Goal: Manage account settings

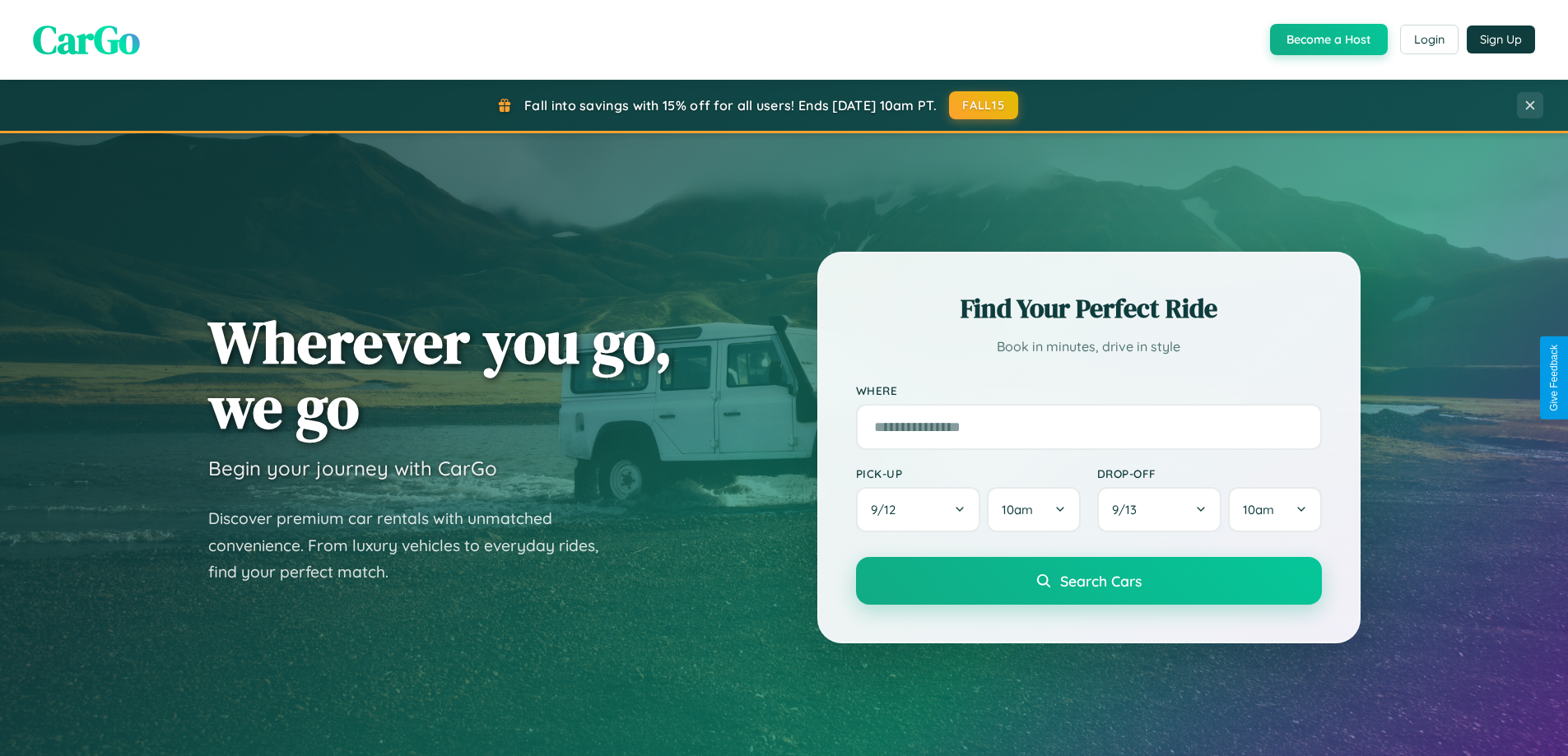
scroll to position [3166, 0]
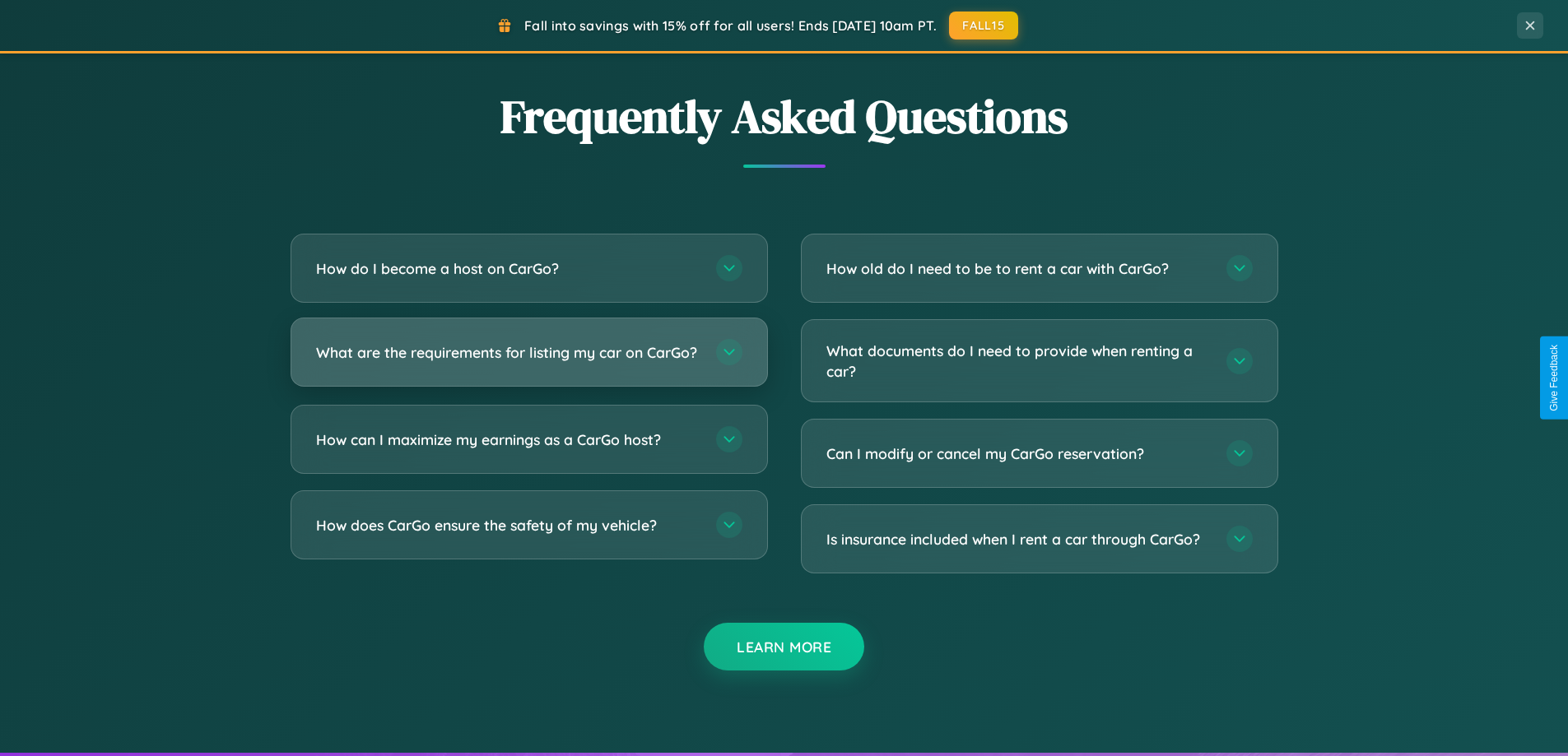
click at [529, 361] on h3 "What are the requirements for listing my car on CarGo?" at bounding box center [507, 352] width 384 height 20
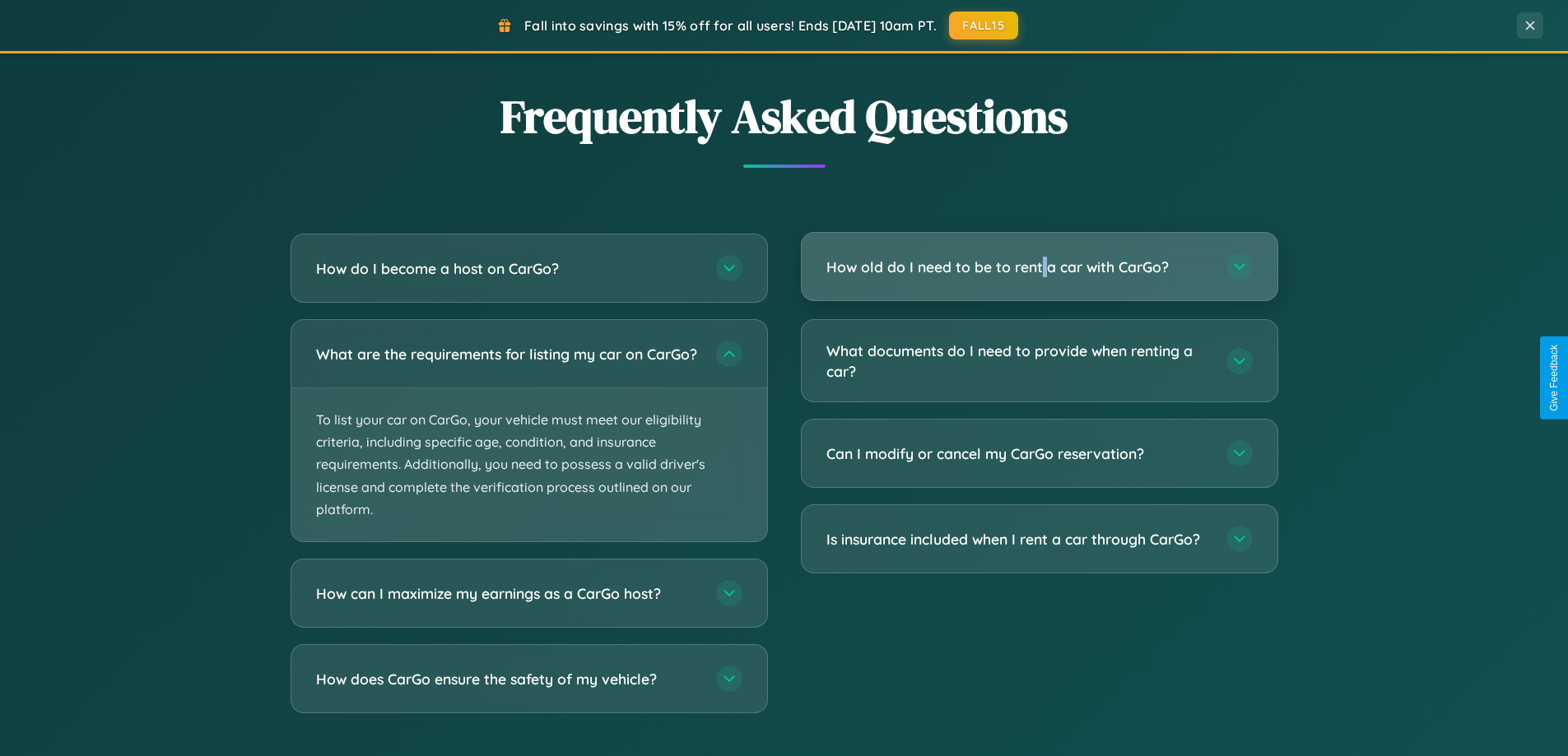
click at [1039, 268] on h3 "How old do I need to be to rent a car with CarGo?" at bounding box center [1018, 267] width 384 height 20
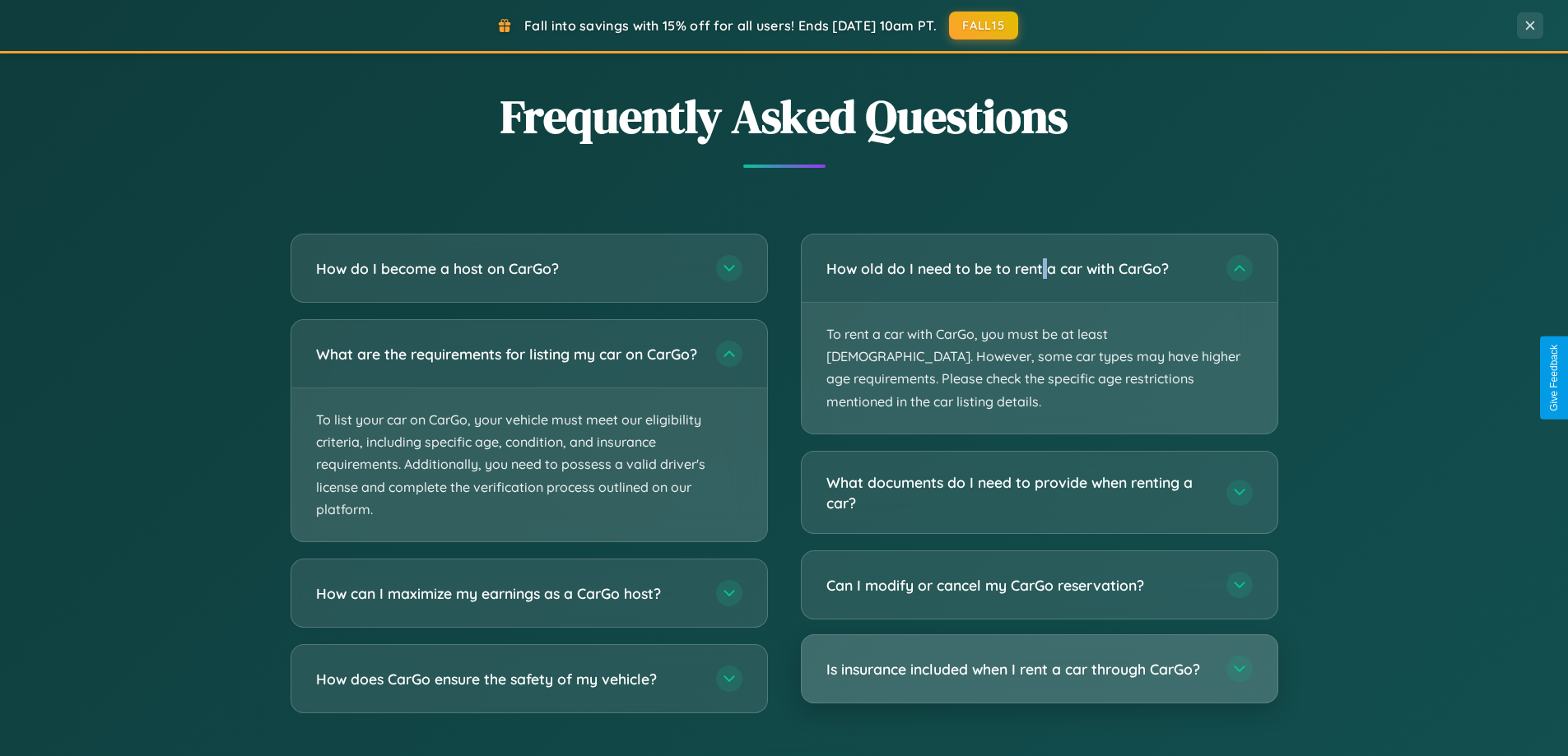
click at [1039, 659] on h3 "Is insurance included when I rent a car through CarGo?" at bounding box center [1018, 669] width 384 height 20
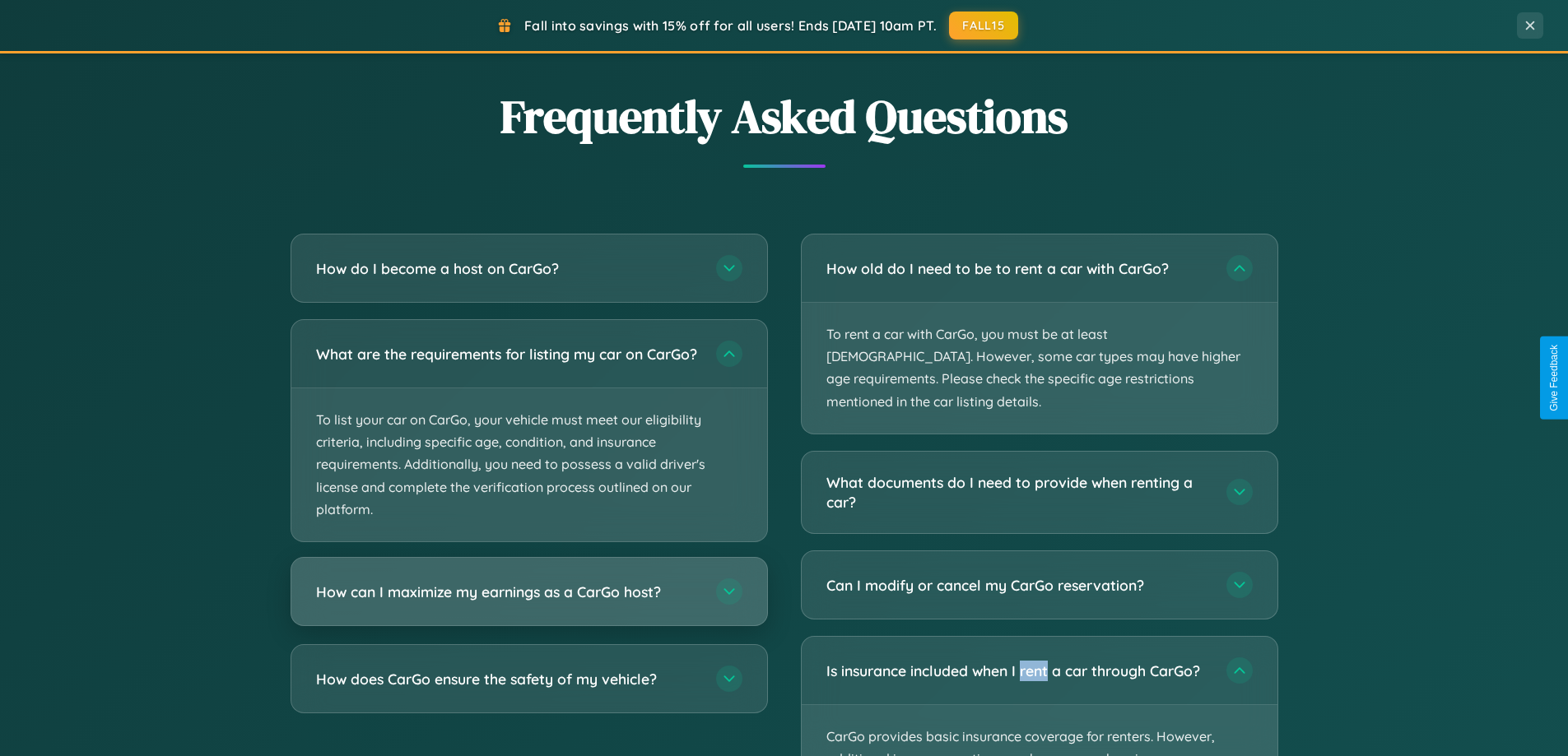
click at [529, 603] on h3 "How can I maximize my earnings as a CarGo host?" at bounding box center [507, 592] width 384 height 20
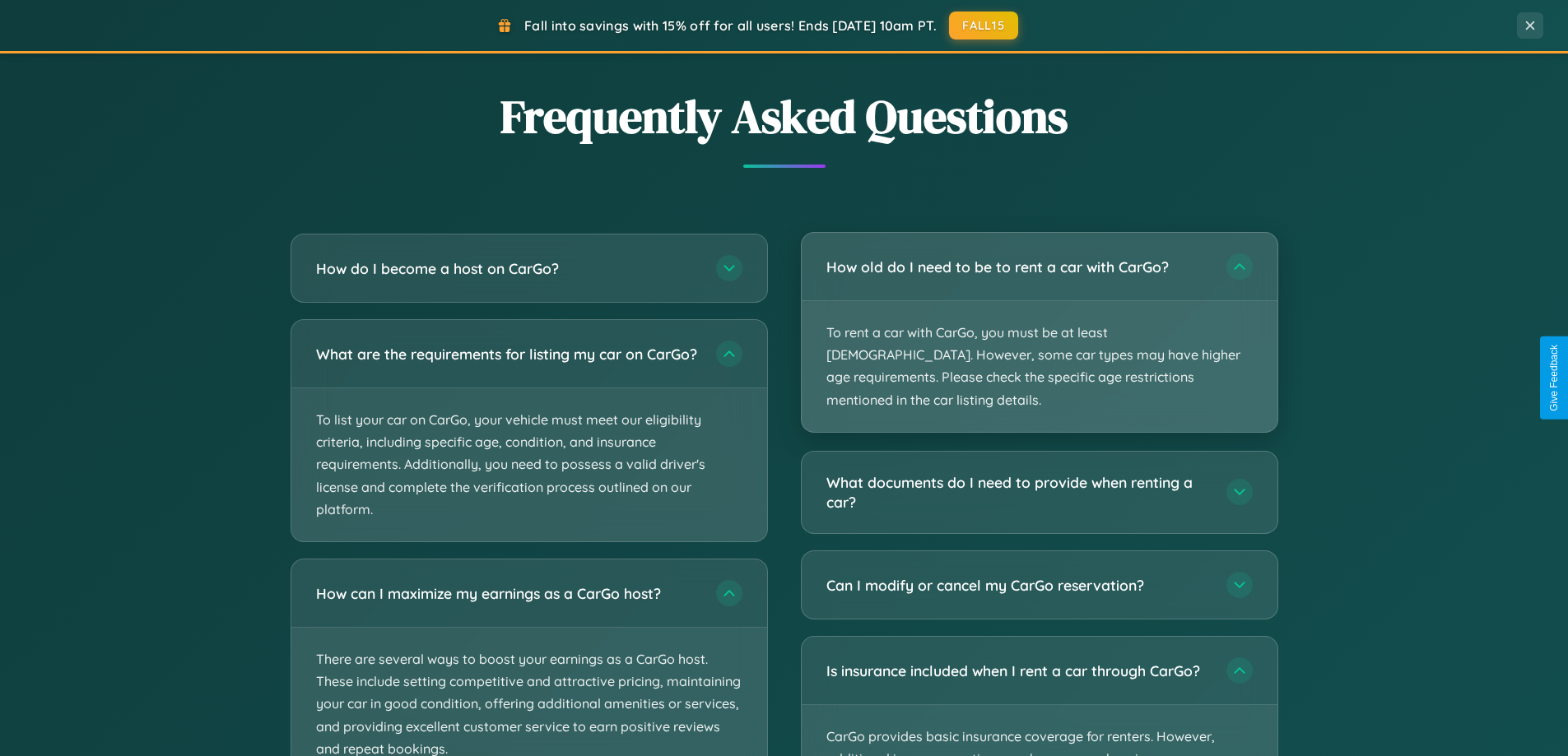
click at [1039, 321] on p "To rent a car with CarGo, you must be at least [DEMOGRAPHIC_DATA]. However, som…" at bounding box center [1039, 366] width 475 height 131
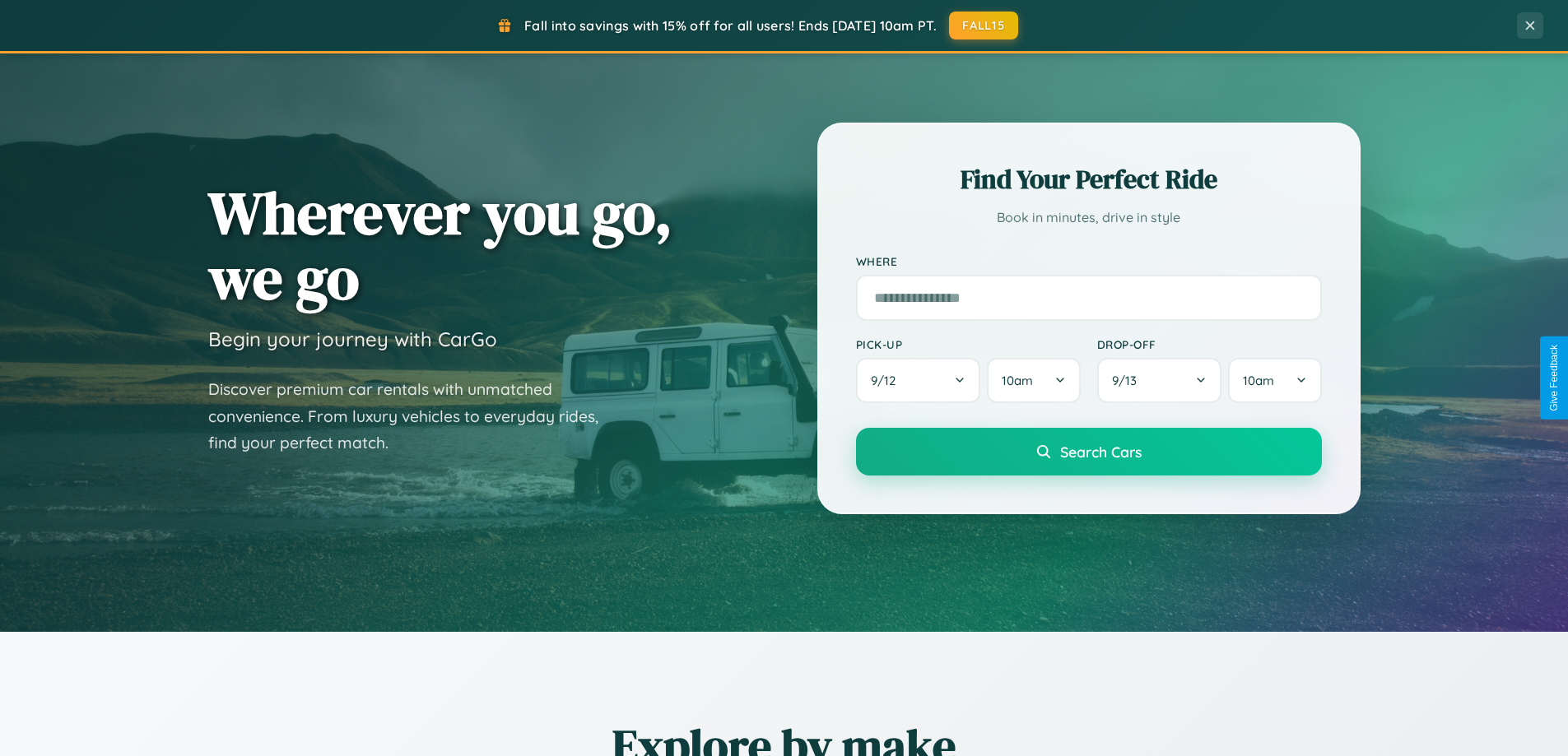
scroll to position [0, 0]
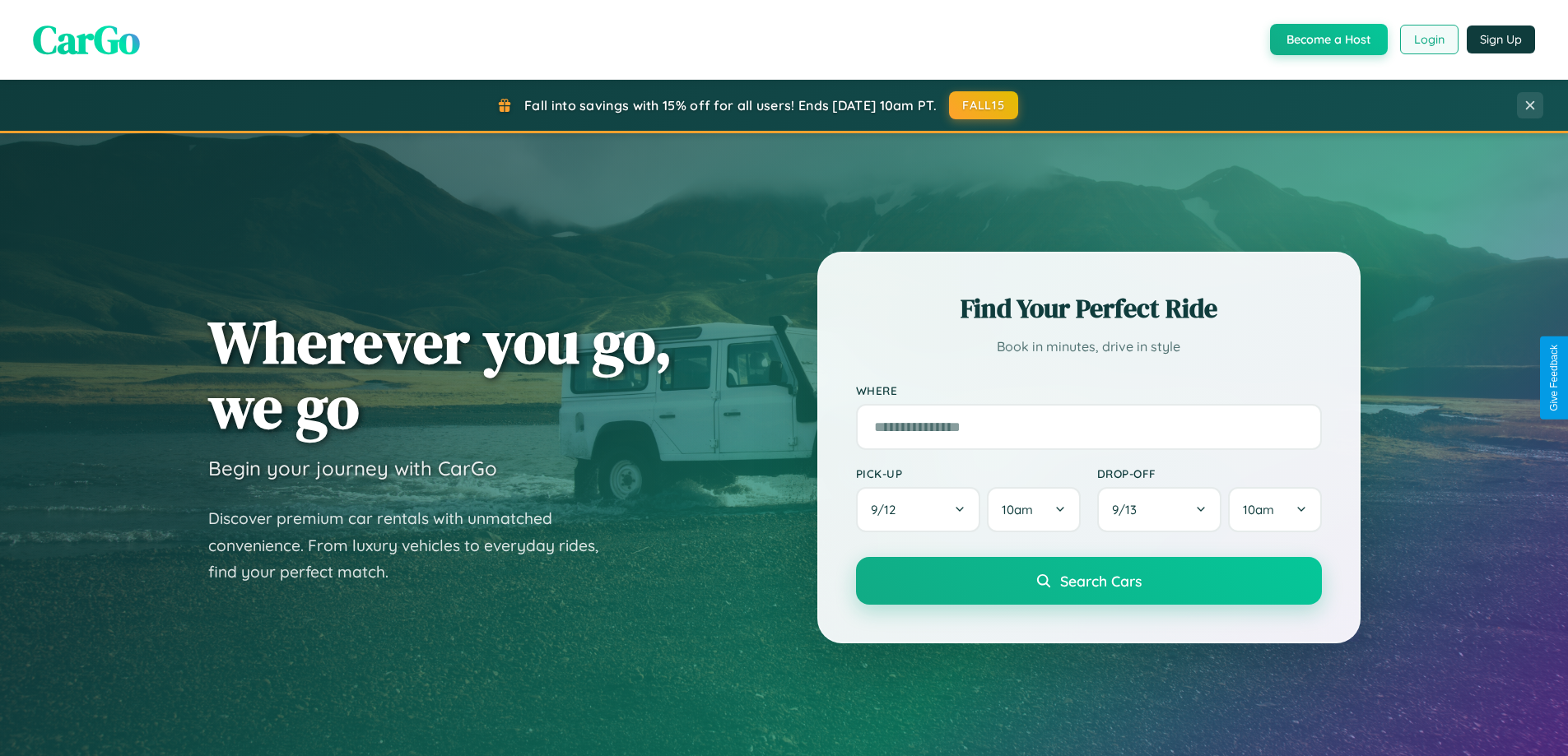
click at [1428, 40] on button "Login" at bounding box center [1429, 39] width 58 height 29
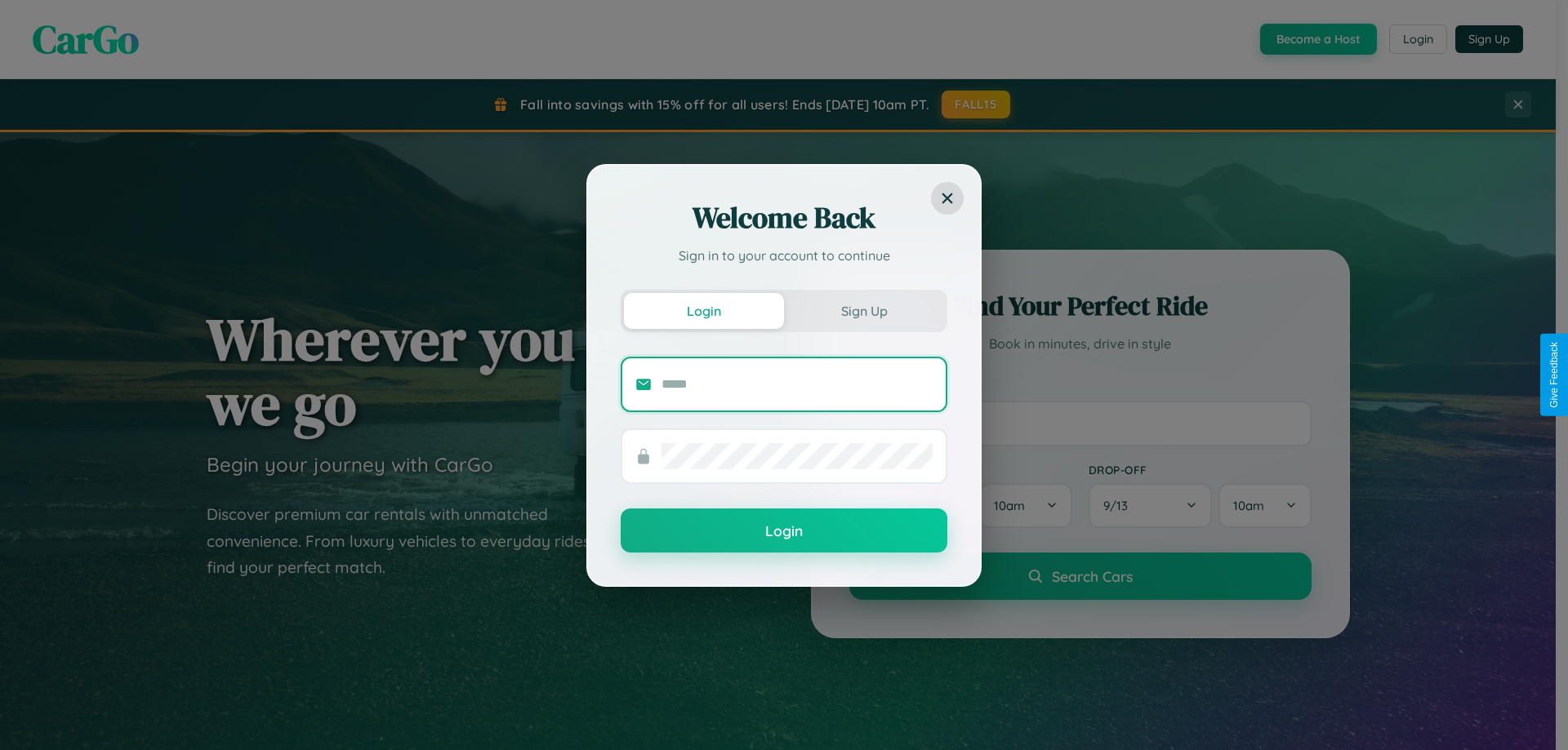
click at [797, 384] on input "text" at bounding box center [797, 384] width 271 height 26
type input "**********"
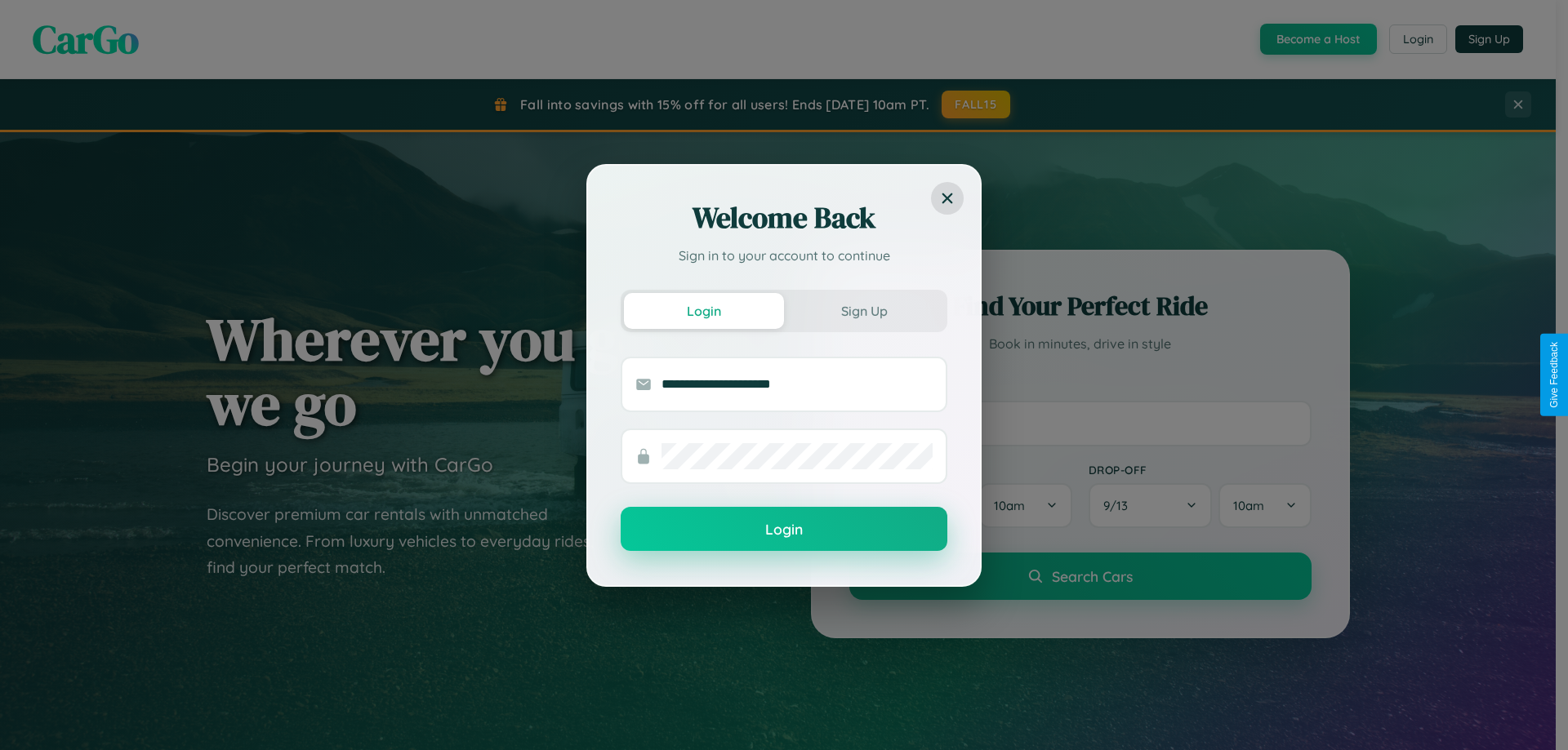
click at [784, 530] on button "Login" at bounding box center [784, 528] width 327 height 44
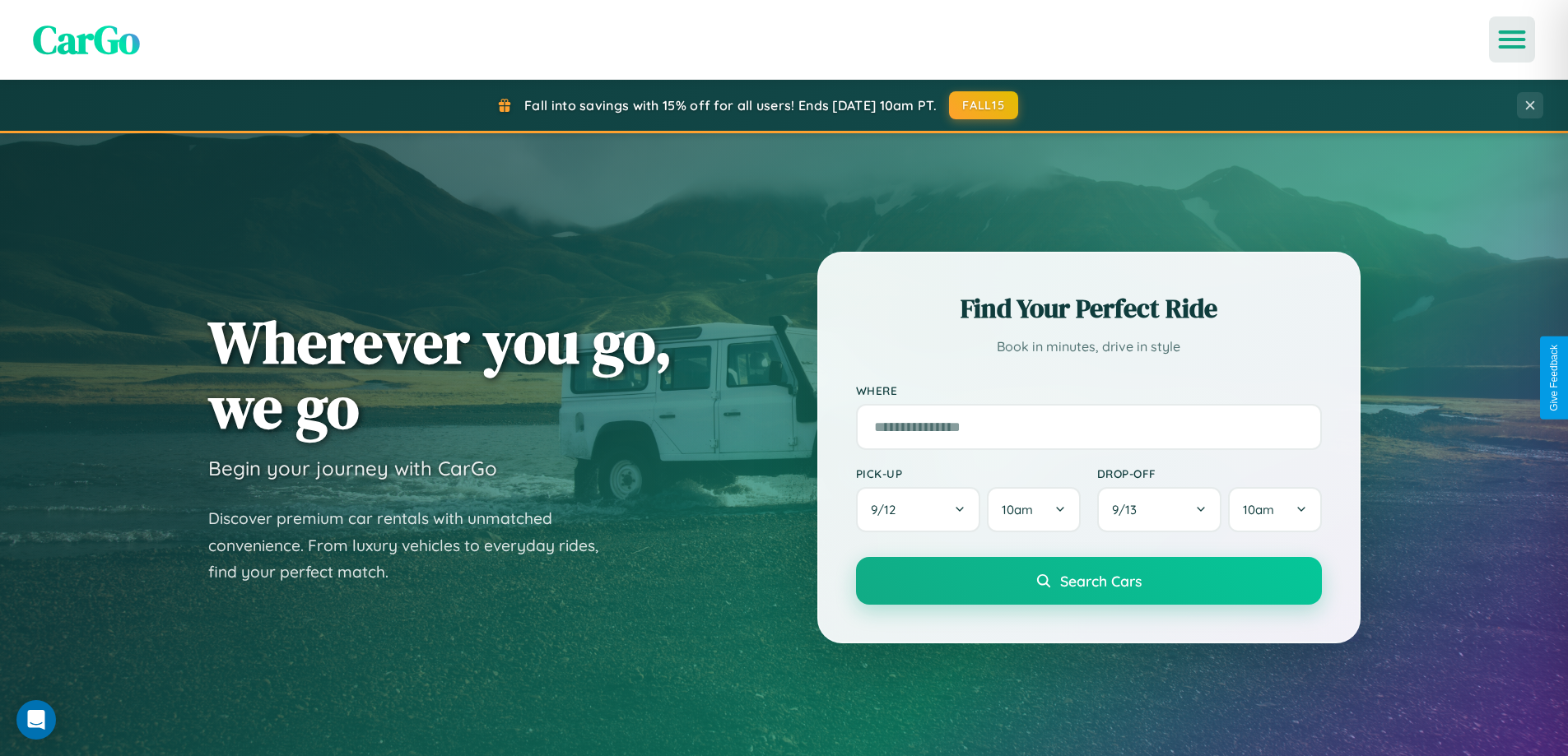
click at [1512, 40] on icon "Open menu" at bounding box center [1512, 40] width 24 height 15
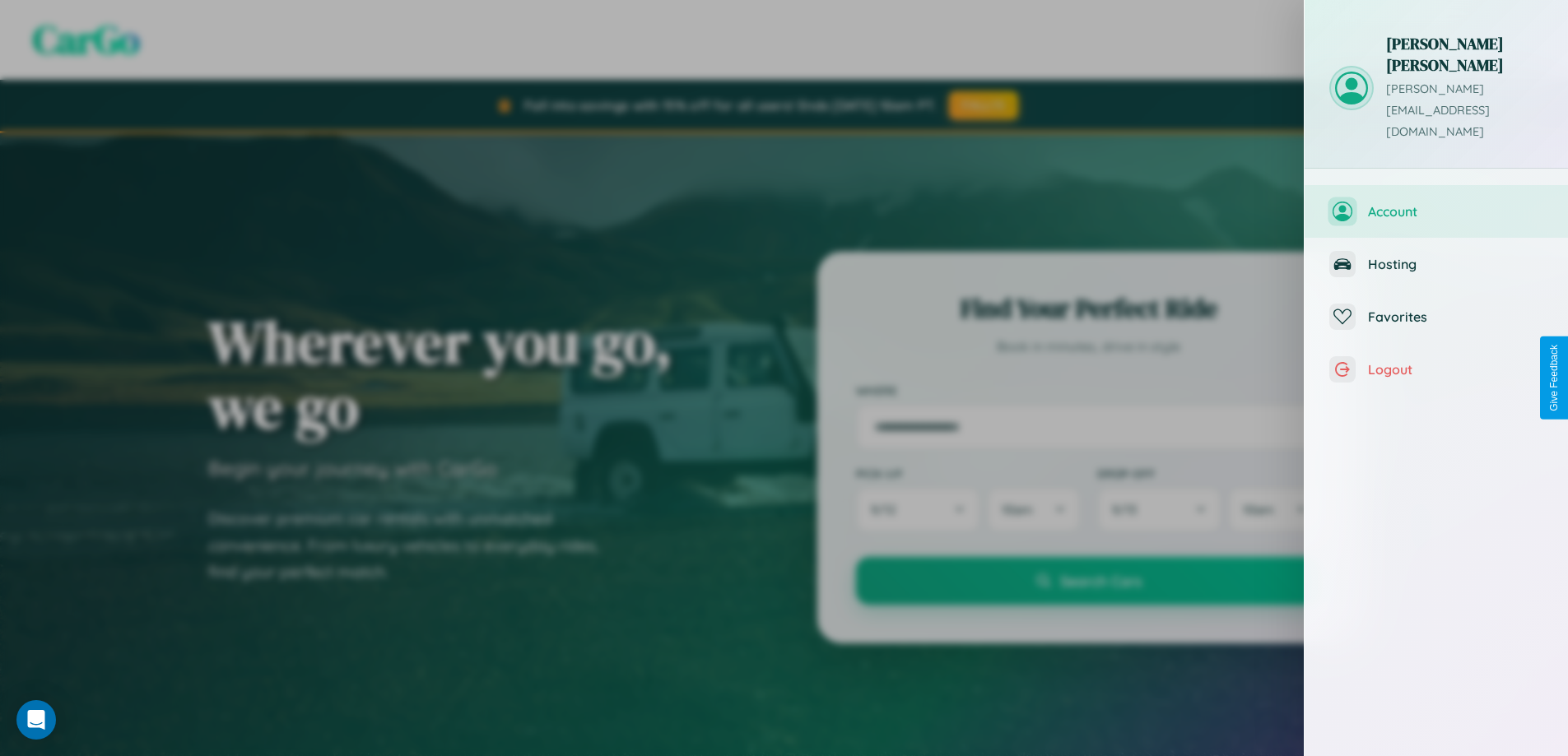
click at [1436, 203] on span "Account" at bounding box center [1456, 212] width 175 height 17
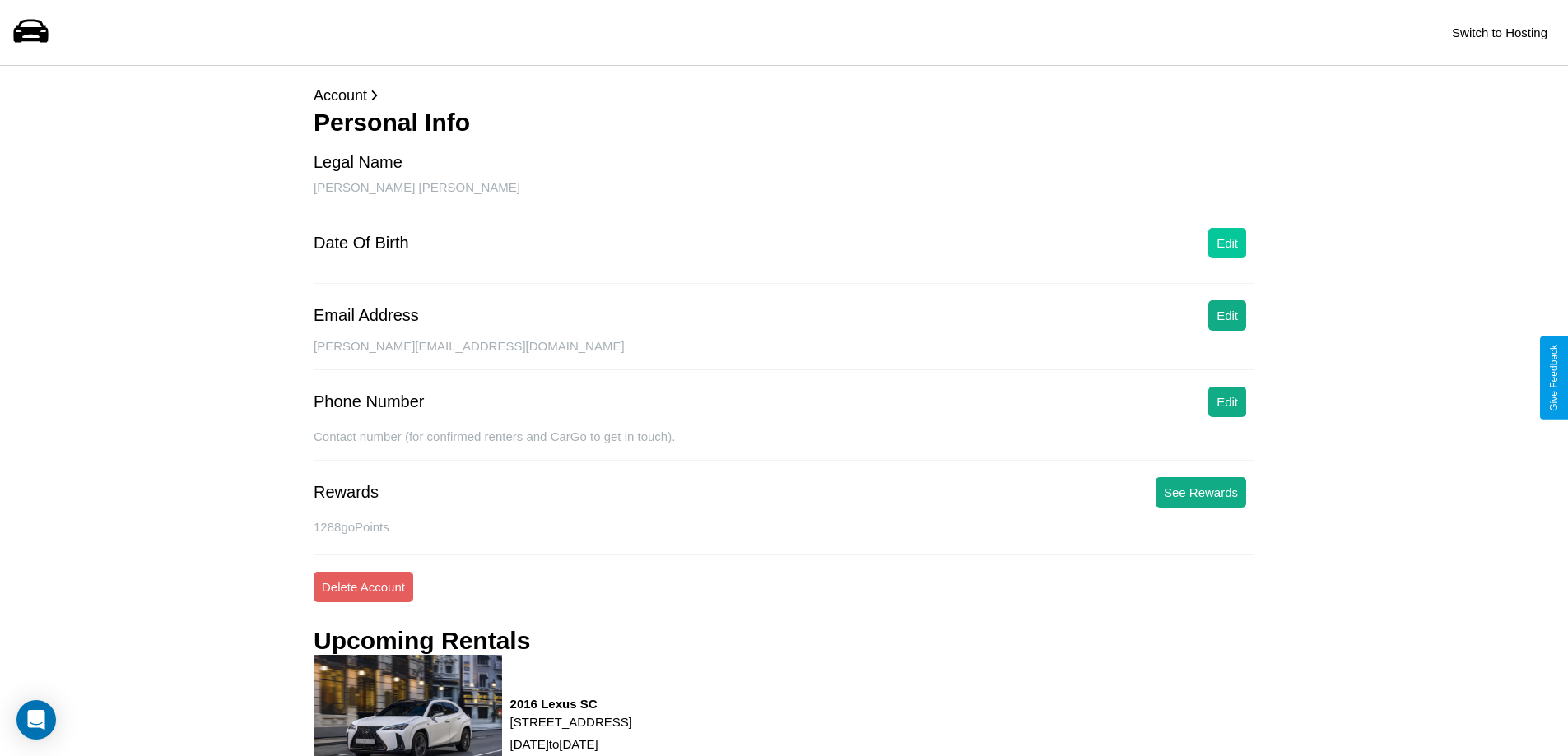
click at [1227, 243] on button "Edit" at bounding box center [1227, 243] width 38 height 30
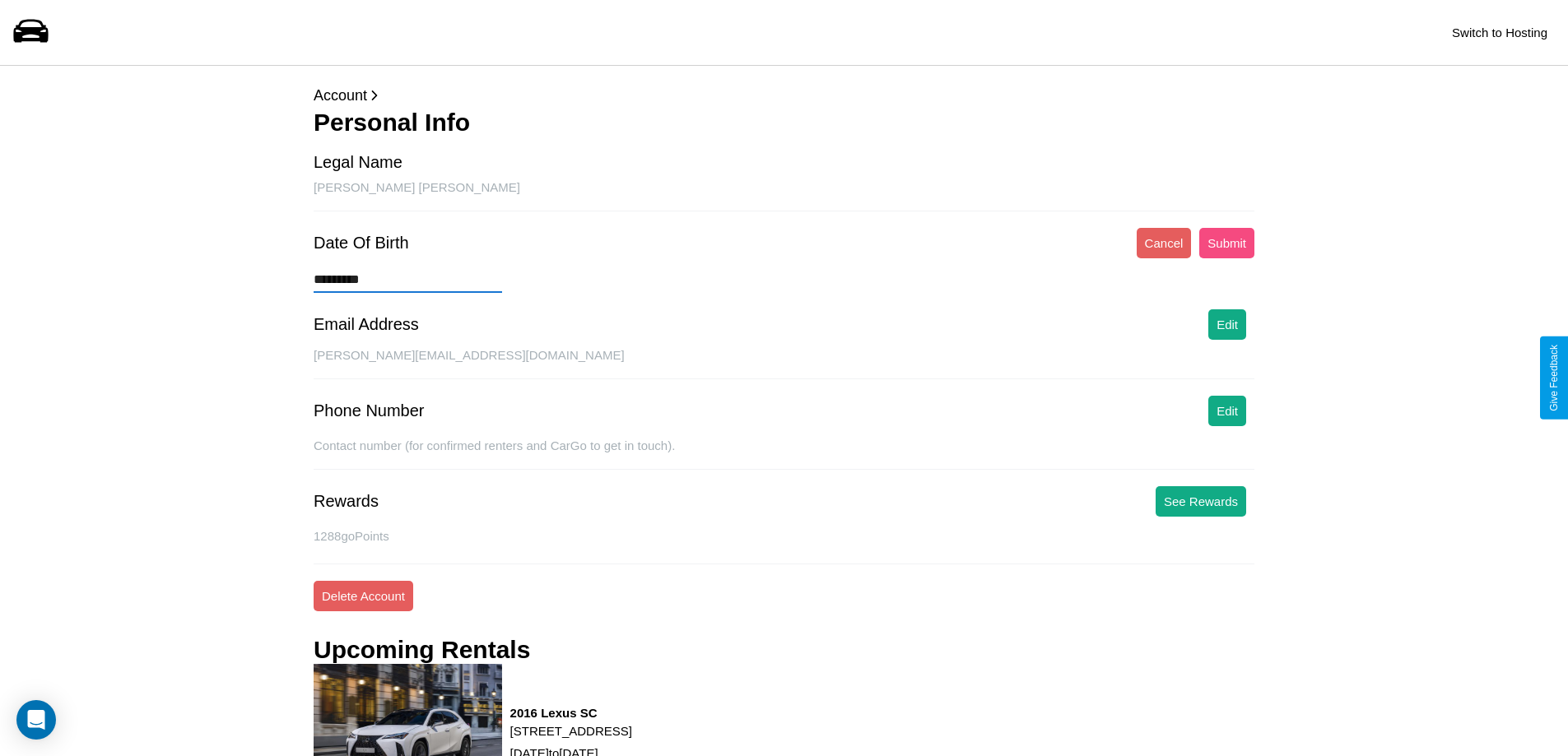
type input "*********"
click at [1227, 243] on button "Submit" at bounding box center [1227, 243] width 55 height 30
